Goal: Task Accomplishment & Management: Complete application form

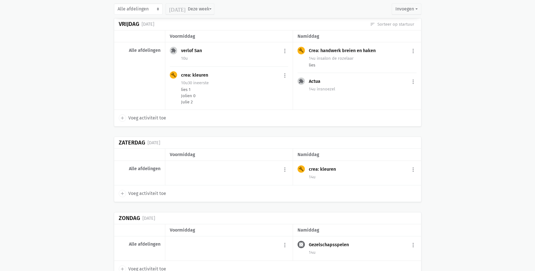
scroll to position [1868, 0]
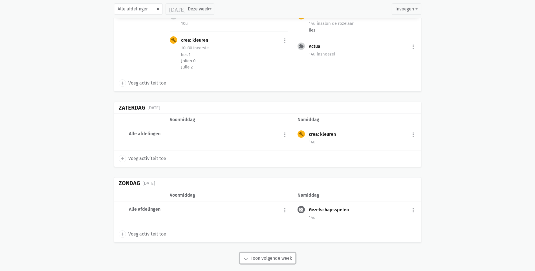
click at [272, 253] on button "arrow_downward Week wordt geladen Toon volgende week" at bounding box center [268, 258] width 56 height 11
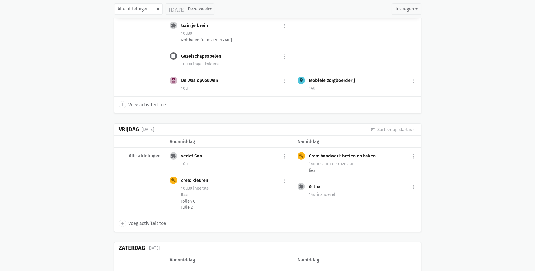
scroll to position [1727, 0]
click at [197, 10] on button "[DATE] Deze week" at bounding box center [189, 8] width 49 height 11
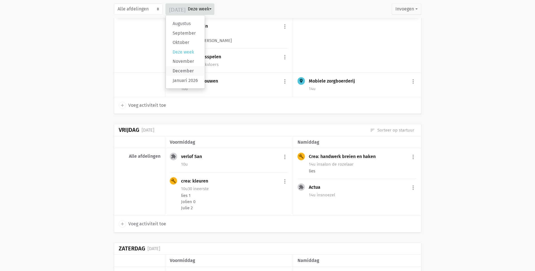
click at [186, 72] on label "December" at bounding box center [185, 71] width 39 height 10
click at [0, 0] on input "December" at bounding box center [0, 0] width 0 height 0
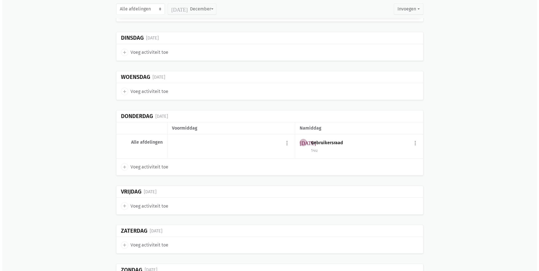
scroll to position [209, 0]
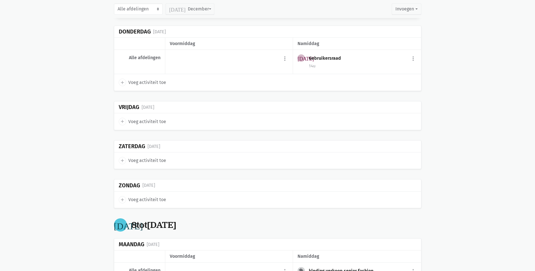
click at [156, 122] on span "Voeg activiteit toe" at bounding box center [147, 121] width 38 height 7
select select "14:00"
select select "15:00"
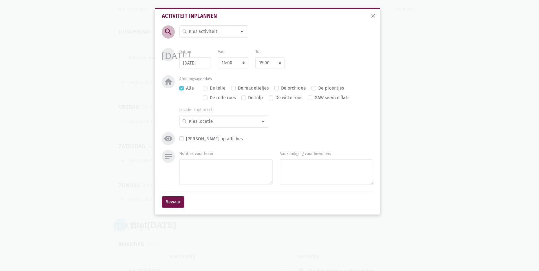
click at [203, 33] on input at bounding box center [212, 31] width 49 height 7
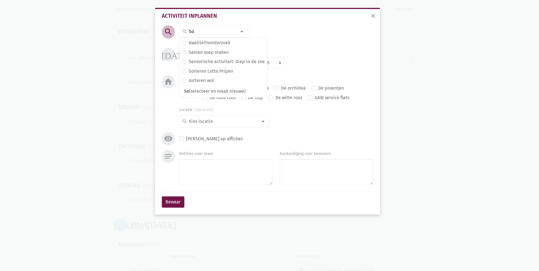
type input "S"
type input "Fees"
click at [209, 90] on label "sinterklaasfeest" at bounding box center [205, 90] width 33 height 7
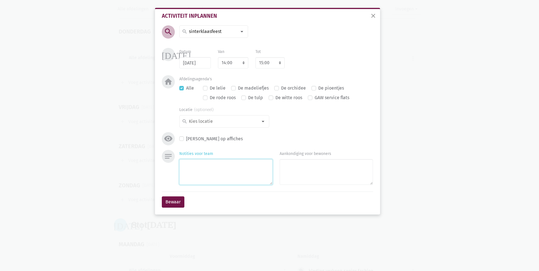
click at [211, 168] on textarea "Notities voor team" at bounding box center [225, 172] width 93 height 26
click at [199, 124] on input at bounding box center [223, 121] width 70 height 7
type input "Ge"
click at [209, 150] on label "gelijkvloers" at bounding box center [200, 151] width 23 height 7
click at [178, 204] on button "Bewaar" at bounding box center [173, 201] width 23 height 11
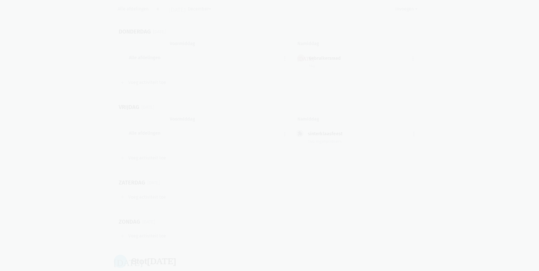
scroll to position [193, 0]
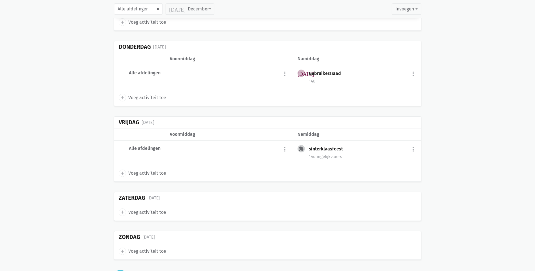
click at [149, 174] on span "Voeg activiteit toe" at bounding box center [147, 173] width 38 height 7
select select "14:00"
select select "15:00"
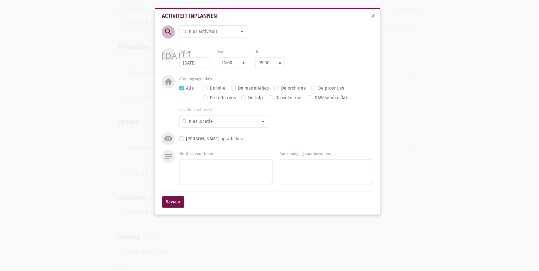
click at [200, 31] on input at bounding box center [212, 31] width 49 height 7
type input "sinter"
click at [209, 42] on label "sinterklaasfeest" at bounding box center [205, 42] width 33 height 7
click at [237, 59] on select "7:00 7:15 7:30 7:45 8:00 8:15 8:30 8:45 9:00 9:15 9:30 9:45 10:00 10:15 10:30 1…" at bounding box center [233, 62] width 30 height 11
select select "10:00"
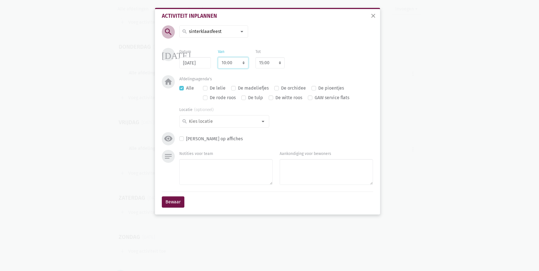
click at [218, 57] on select "7:00 7:15 7:30 7:45 8:00 8:15 8:30 8:45 9:00 9:15 9:30 9:45 10:00 10:15 10:30 1…" at bounding box center [233, 62] width 30 height 11
select select "11:00"
click at [210, 125] on input at bounding box center [223, 121] width 70 height 7
type input "ge"
click at [211, 151] on label "gelijkvloers" at bounding box center [200, 151] width 23 height 7
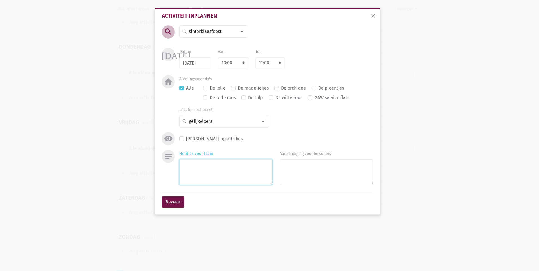
click at [217, 176] on textarea "Notities voor team" at bounding box center [225, 172] width 93 height 26
type textarea "Kindjes crèche"
click at [181, 202] on button "Bewaar" at bounding box center [173, 201] width 23 height 11
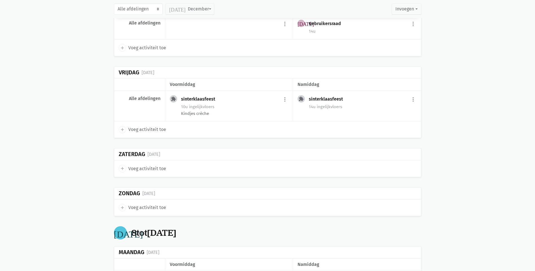
scroll to position [248, 0]
